Goal: Information Seeking & Learning: Learn about a topic

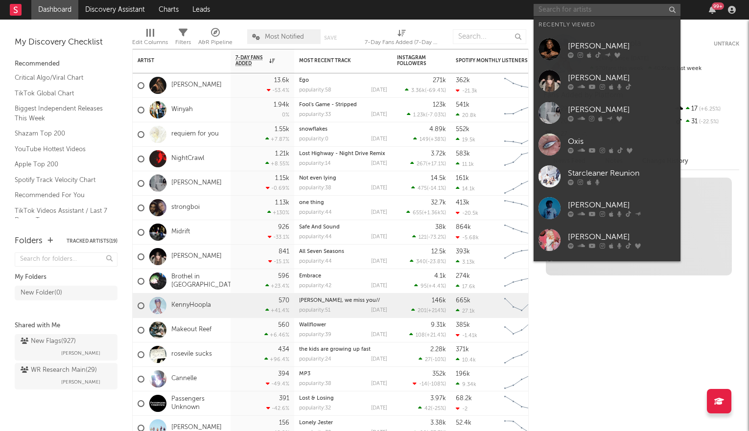
click at [562, 9] on input "text" at bounding box center [607, 10] width 147 height 12
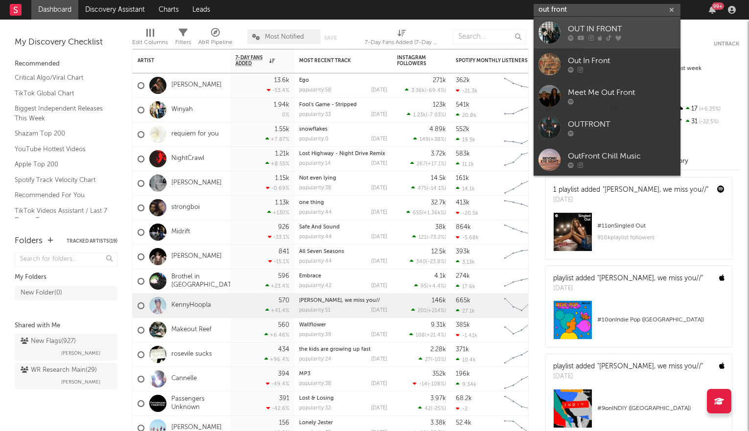
type input "out front"
click at [598, 33] on div "OUT IN FRONT" at bounding box center [622, 30] width 108 height 12
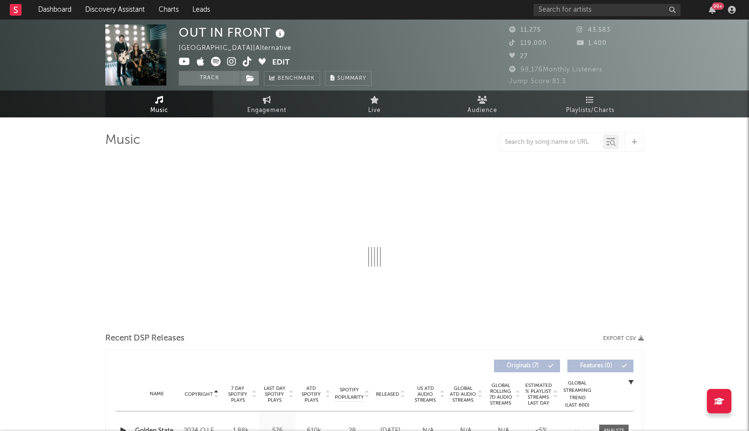
select select "6m"
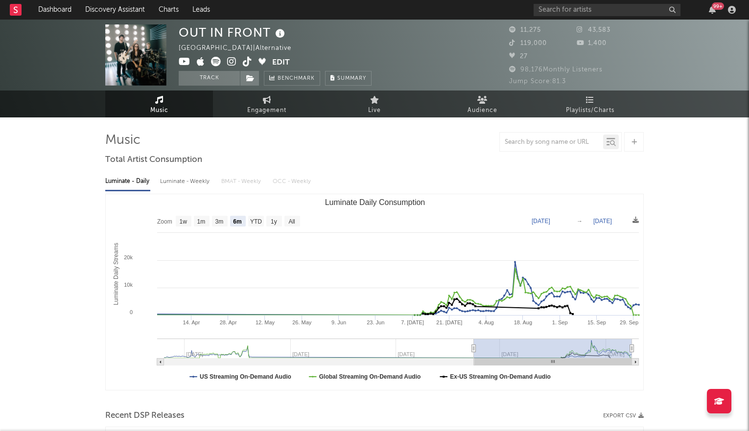
click at [232, 62] on icon at bounding box center [231, 62] width 9 height 10
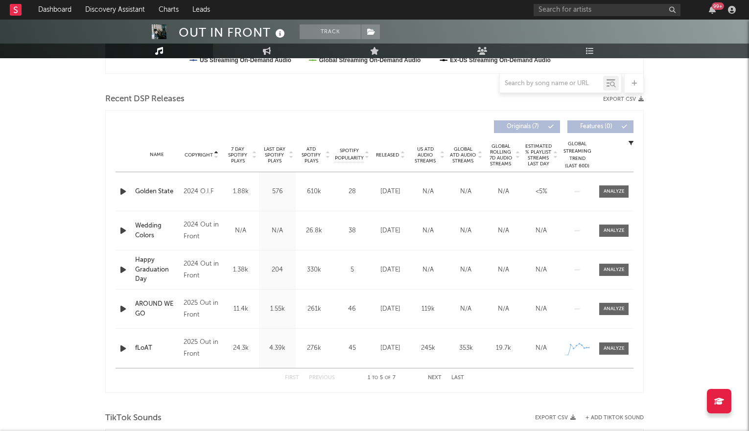
scroll to position [315, 0]
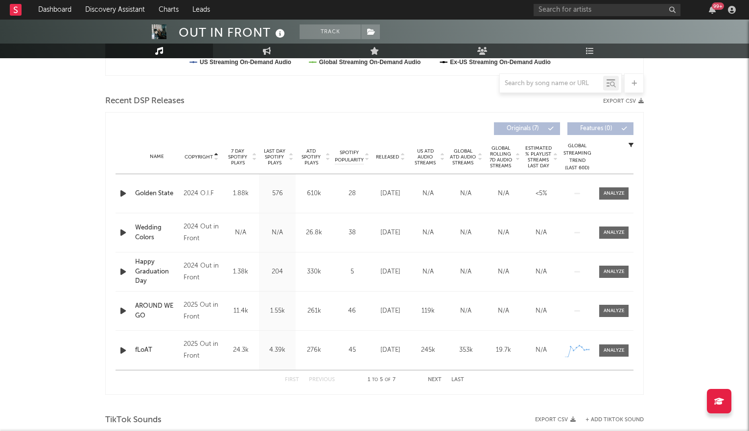
click at [365, 153] on icon at bounding box center [367, 155] width 5 height 4
click at [122, 193] on icon "button" at bounding box center [123, 194] width 10 height 12
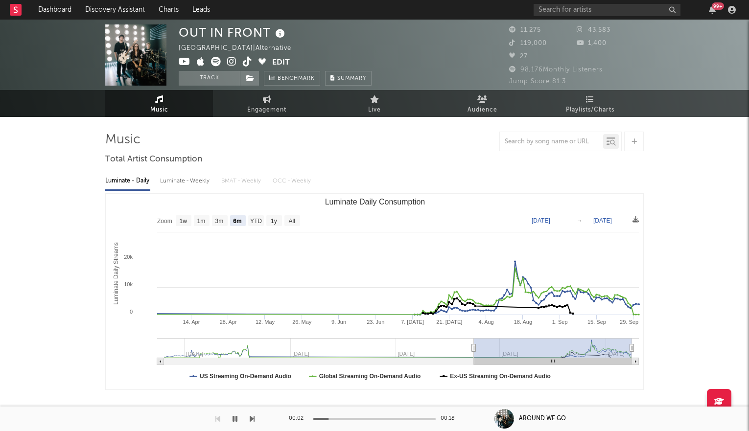
scroll to position [0, 0]
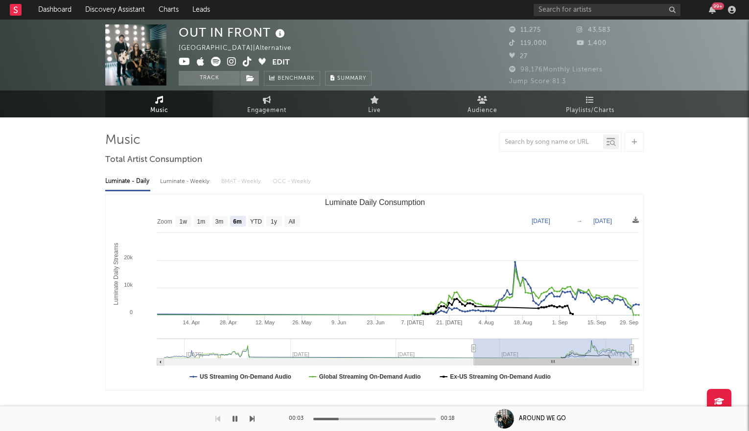
click at [234, 62] on icon at bounding box center [231, 62] width 9 height 10
